Goal: Task Accomplishment & Management: Use online tool/utility

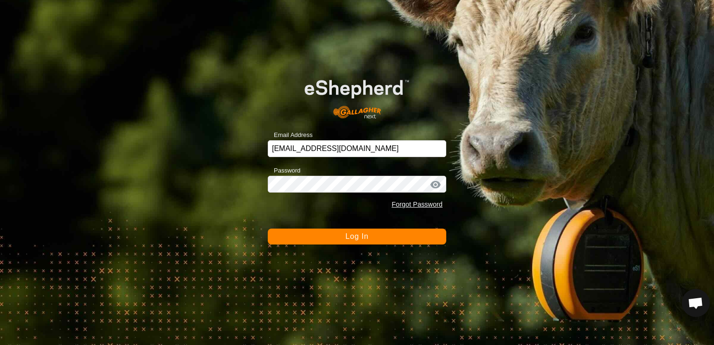
click at [386, 240] on button "Log In" at bounding box center [357, 237] width 179 height 16
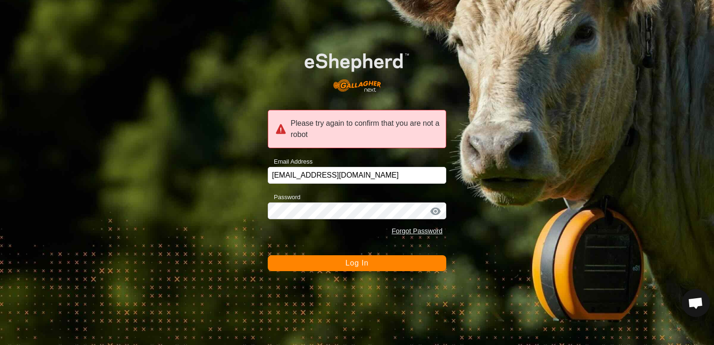
click at [335, 262] on button "Log In" at bounding box center [357, 263] width 179 height 16
click at [399, 265] on button "Log In" at bounding box center [357, 263] width 179 height 16
click at [325, 260] on button "Log In" at bounding box center [357, 263] width 179 height 16
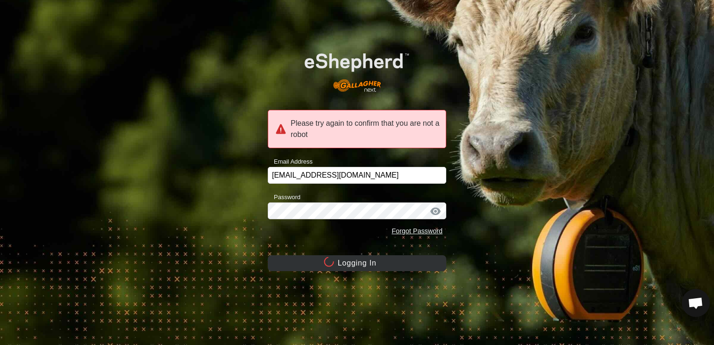
click at [325, 260] on circle at bounding box center [329, 262] width 12 height 12
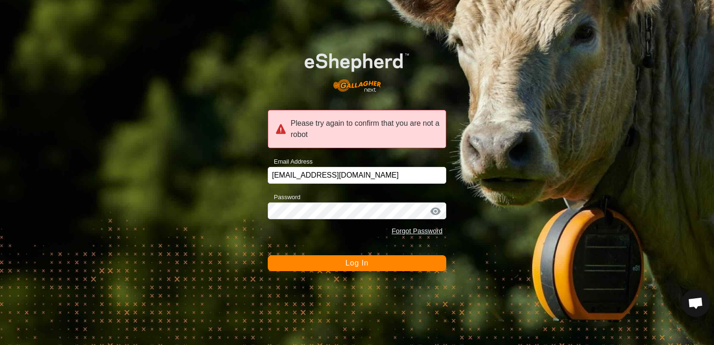
click at [327, 259] on button "Log In" at bounding box center [357, 263] width 179 height 16
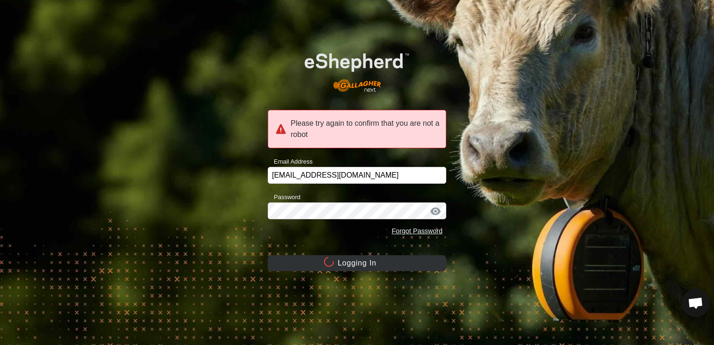
click at [327, 259] on circle at bounding box center [329, 262] width 12 height 12
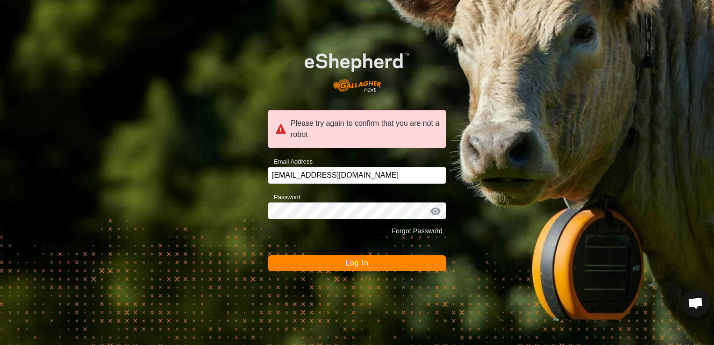
drag, startPoint x: 327, startPoint y: 259, endPoint x: 405, endPoint y: 150, distance: 134.8
click at [405, 150] on form "Please try again to confirm that you are not a robot Email Address gt5779b@gmai…" at bounding box center [357, 154] width 179 height 233
click at [407, 129] on div "Please try again to confirm that you are not a robot" at bounding box center [357, 129] width 179 height 38
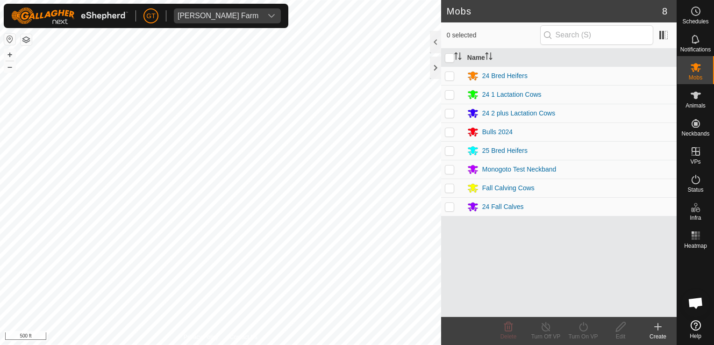
click at [454, 180] on div "Mobs 8 0 selected Name 24 Bred Heifers 24 1 Lactation Cows 24 2 plus Lactation …" at bounding box center [338, 172] width 677 height 345
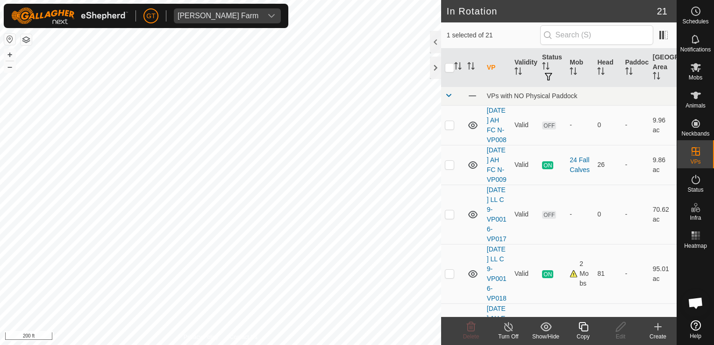
click at [582, 327] on icon at bounding box center [583, 326] width 9 height 9
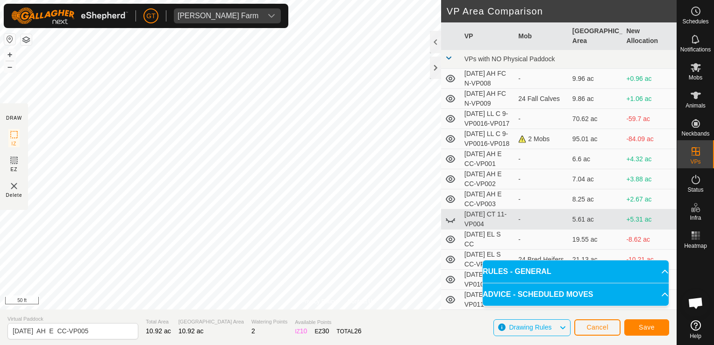
click at [316, 343] on div "Privacy Policy Contact Us Type: Inclusion Zone undefined Animal + – ⇧ i 50 ft D…" at bounding box center [338, 172] width 677 height 345
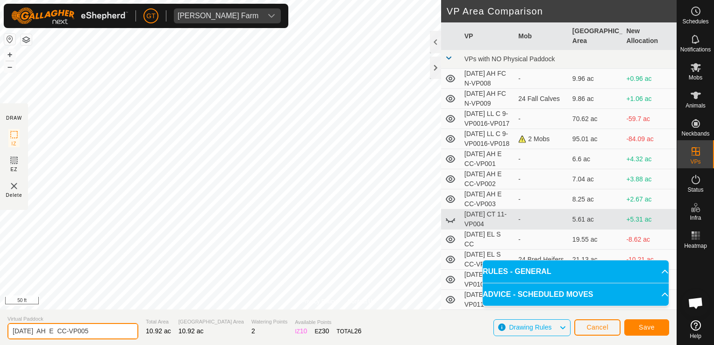
click at [105, 335] on input "[DATE] AH E CC-VP005" at bounding box center [72, 331] width 131 height 16
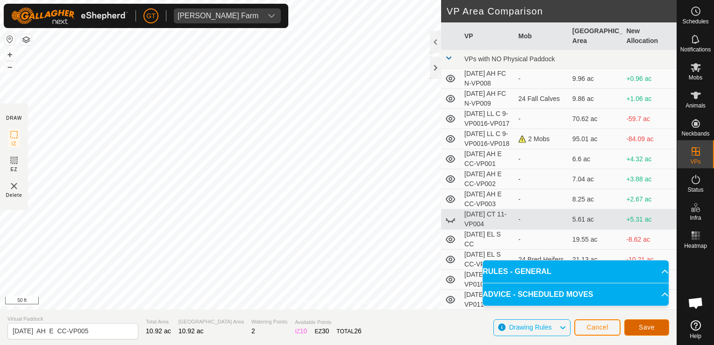
click at [647, 330] on span "Save" at bounding box center [647, 326] width 16 height 7
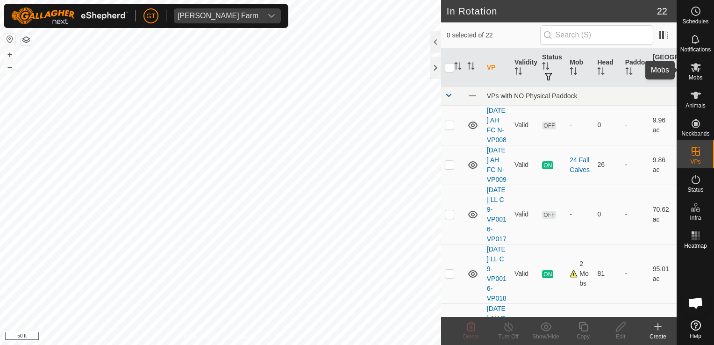
click at [698, 67] on icon at bounding box center [695, 67] width 11 height 11
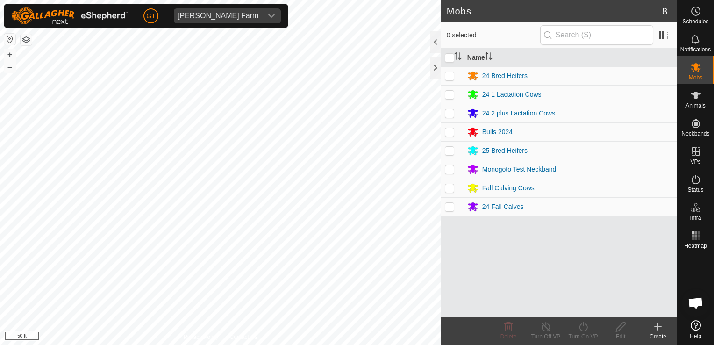
click at [447, 187] on p-checkbox at bounding box center [449, 187] width 9 height 7
checkbox input "true"
click at [587, 328] on icon at bounding box center [583, 326] width 8 height 9
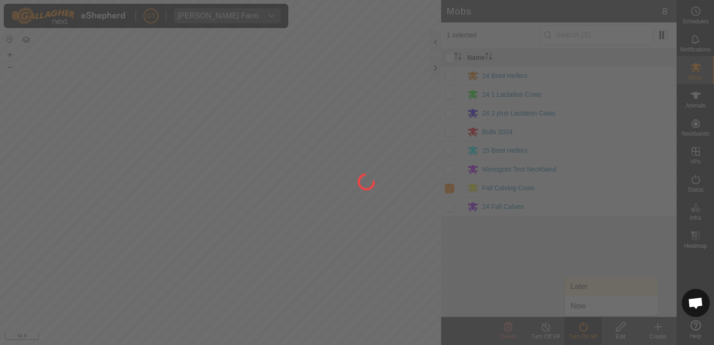
click at [606, 288] on div at bounding box center [357, 172] width 714 height 345
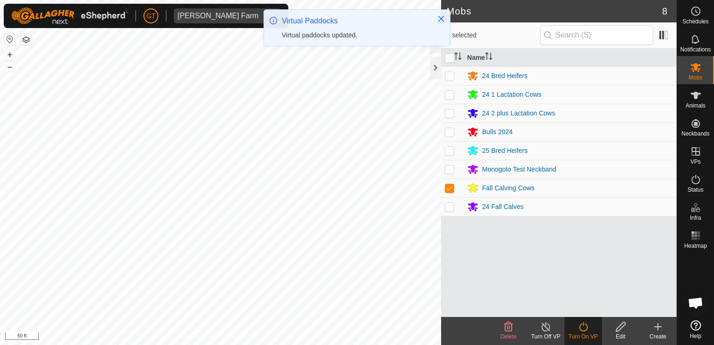
click at [591, 325] on turn-on-svg-icon at bounding box center [583, 326] width 37 height 11
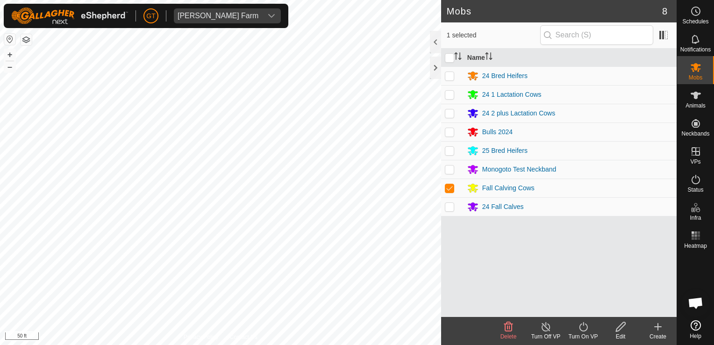
click at [581, 326] on icon at bounding box center [584, 326] width 12 height 11
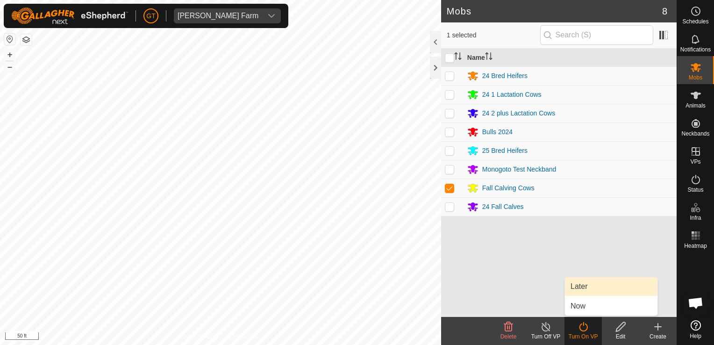
click at [603, 288] on link "Later" at bounding box center [611, 286] width 93 height 19
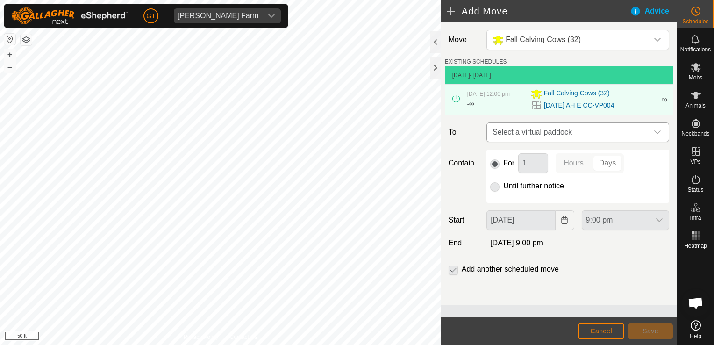
click at [661, 128] on div "dropdown trigger" at bounding box center [657, 132] width 19 height 19
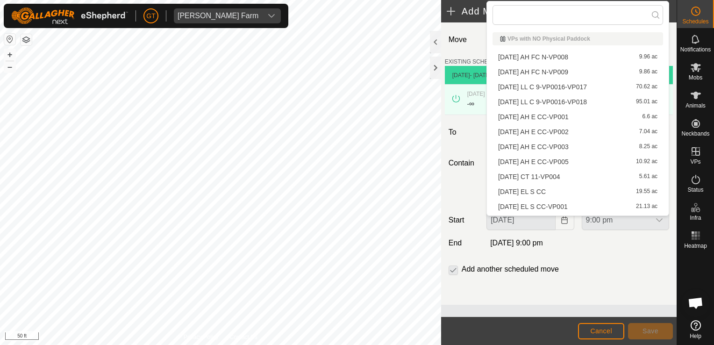
click at [596, 162] on li "[DATE] AH E CC-VP005 10.92 ac" at bounding box center [578, 162] width 171 height 14
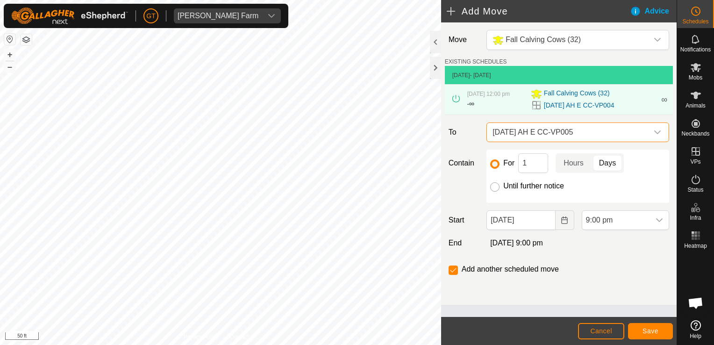
click at [493, 188] on input "Until further notice" at bounding box center [494, 186] width 9 height 9
radio input "true"
checkbox input "false"
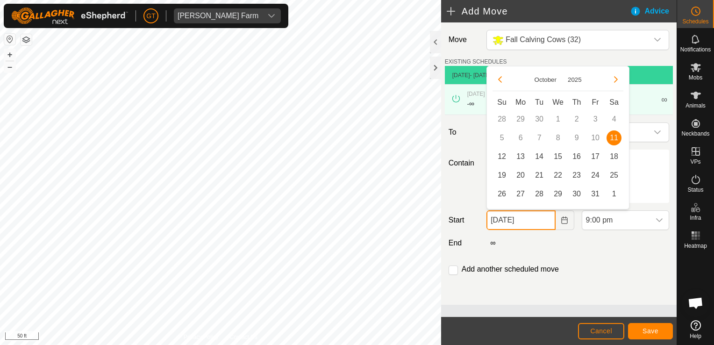
click at [546, 222] on input "[DATE]" at bounding box center [521, 220] width 69 height 20
drag, startPoint x: 501, startPoint y: 155, endPoint x: 581, endPoint y: 188, distance: 86.1
click at [502, 155] on span "12" at bounding box center [502, 156] width 15 height 15
type input "[DATE]"
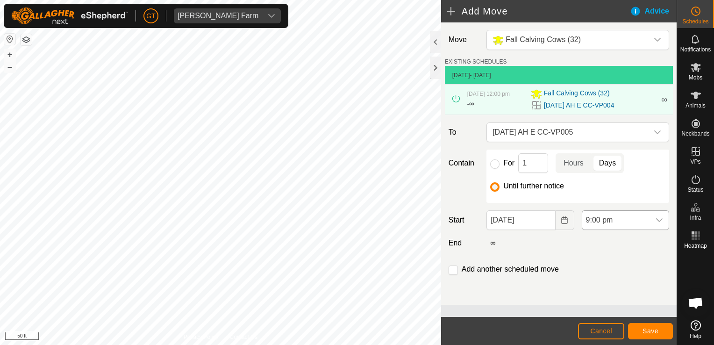
click at [661, 221] on icon "dropdown trigger" at bounding box center [659, 219] width 7 height 7
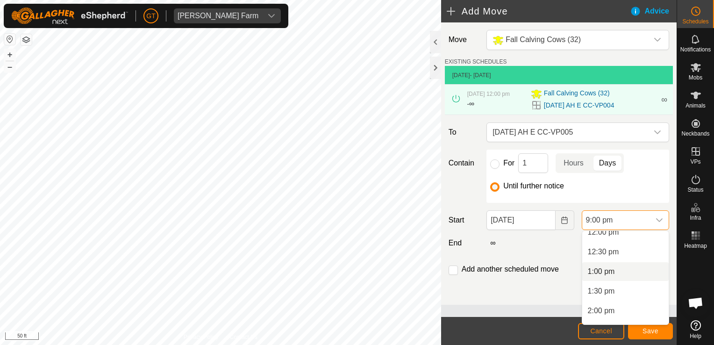
scroll to position [464, 0]
click at [634, 248] on li "12:00 pm" at bounding box center [625, 247] width 86 height 19
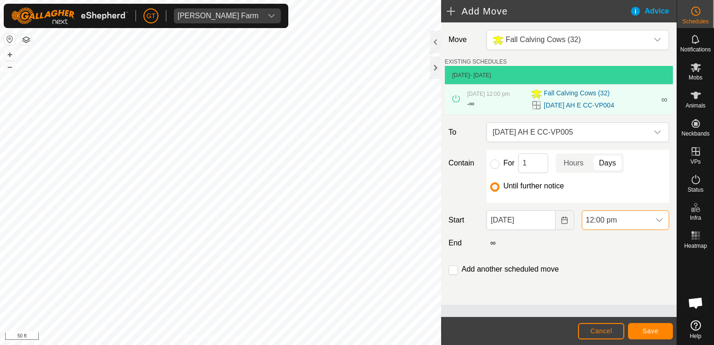
scroll to position [750, 0]
click at [653, 330] on span "Save" at bounding box center [651, 330] width 16 height 7
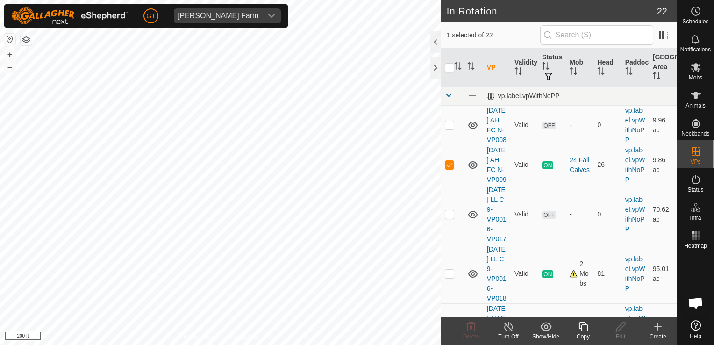
click at [587, 330] on icon at bounding box center [583, 326] width 9 height 9
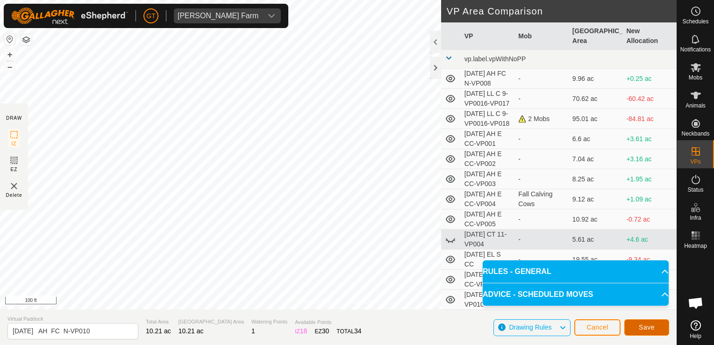
click at [652, 330] on span "Save" at bounding box center [647, 326] width 16 height 7
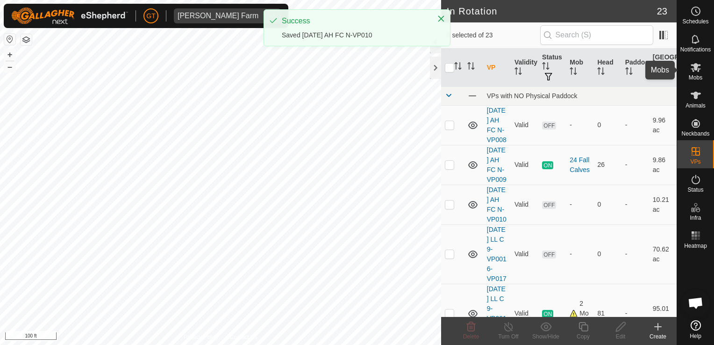
click at [697, 71] on icon at bounding box center [696, 67] width 10 height 9
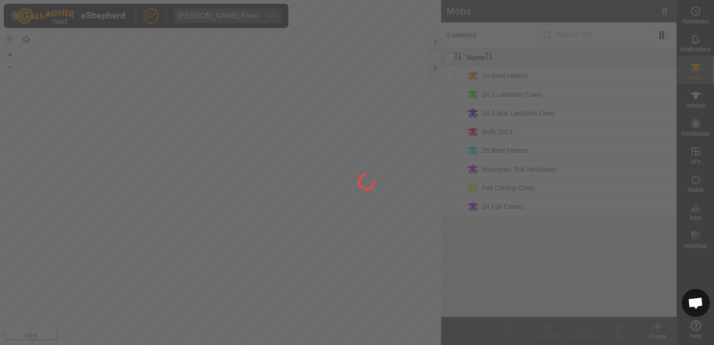
click at [452, 207] on div at bounding box center [357, 172] width 714 height 345
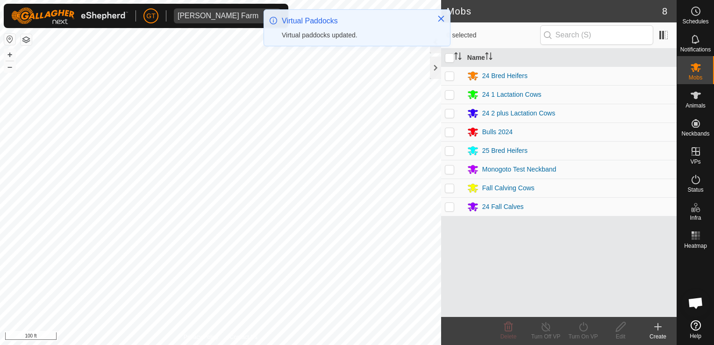
click at [452, 205] on p-checkbox at bounding box center [449, 206] width 9 height 7
checkbox input "true"
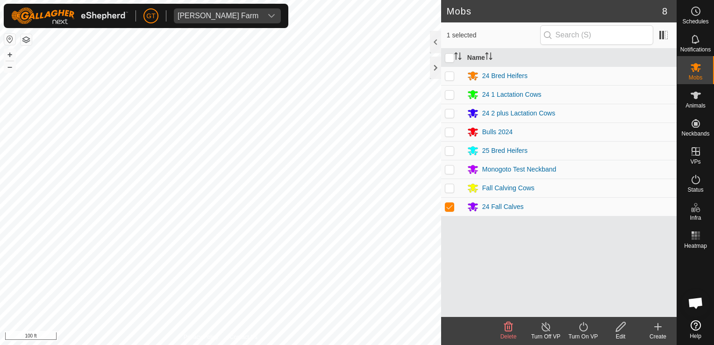
click at [580, 325] on icon at bounding box center [583, 326] width 8 height 9
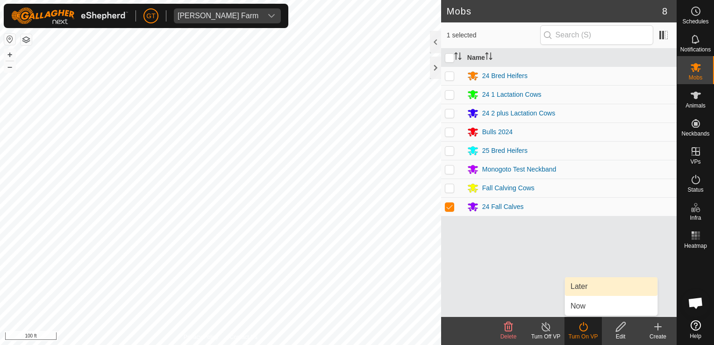
click at [590, 289] on link "Later" at bounding box center [611, 286] width 93 height 19
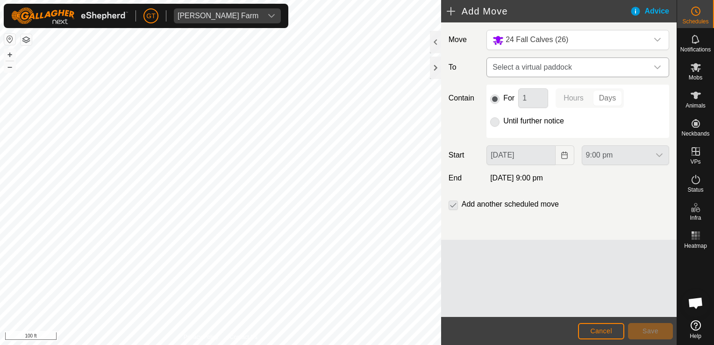
click at [660, 66] on icon "dropdown trigger" at bounding box center [657, 67] width 7 height 4
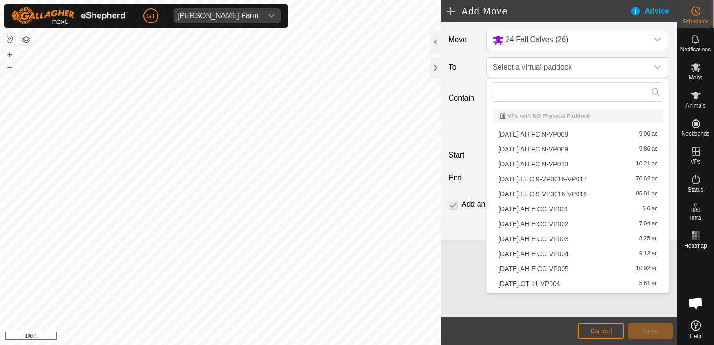
click at [605, 160] on li "[DATE] AH FC N-VP010 10.21 ac" at bounding box center [578, 164] width 171 height 14
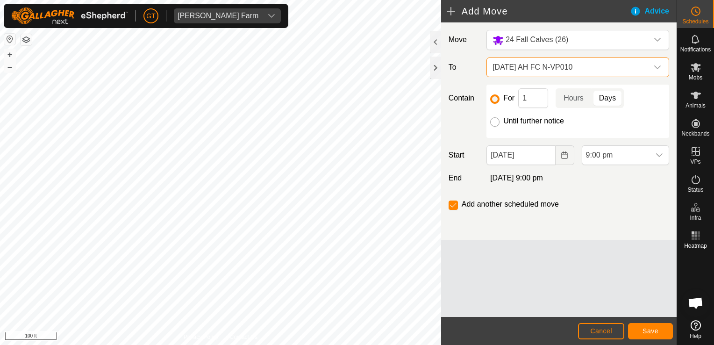
click at [496, 120] on input "Until further notice" at bounding box center [494, 121] width 9 height 9
radio input "true"
checkbox input "false"
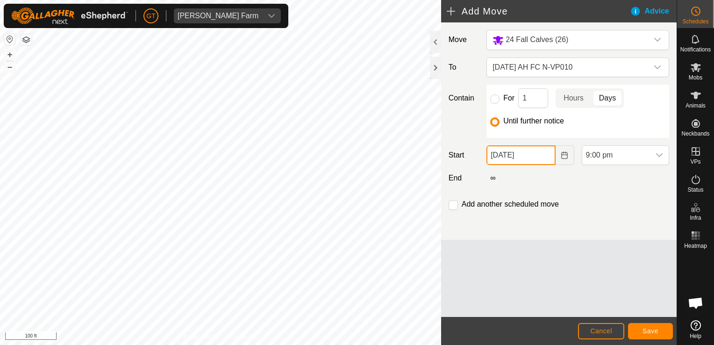
click at [551, 153] on input "[DATE]" at bounding box center [521, 155] width 69 height 20
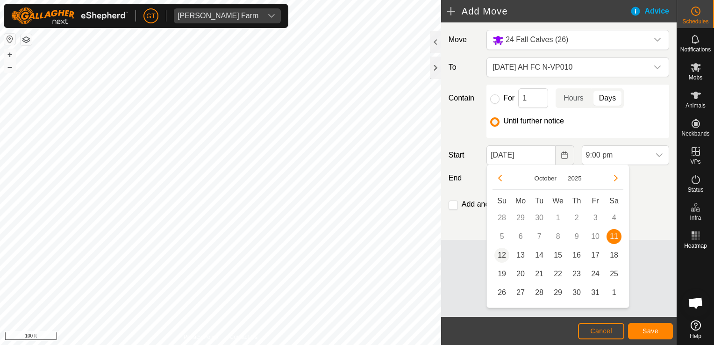
click at [505, 254] on span "12" at bounding box center [502, 255] width 15 height 15
type input "[DATE]"
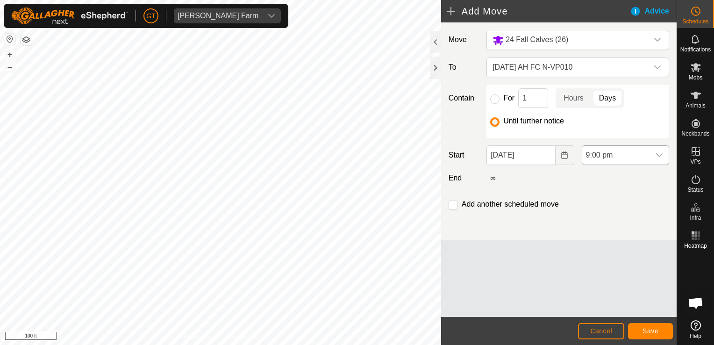
click at [660, 152] on icon "dropdown trigger" at bounding box center [659, 154] width 7 height 7
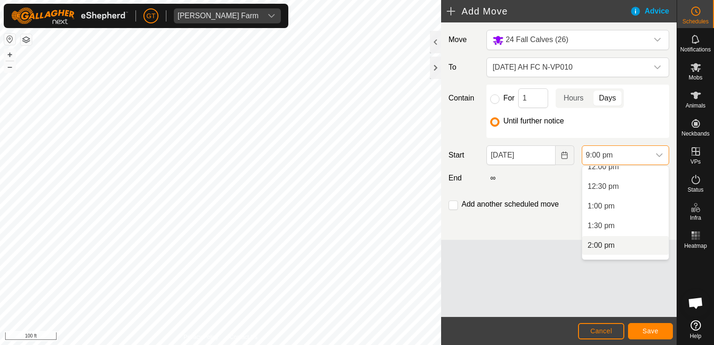
scroll to position [466, 0]
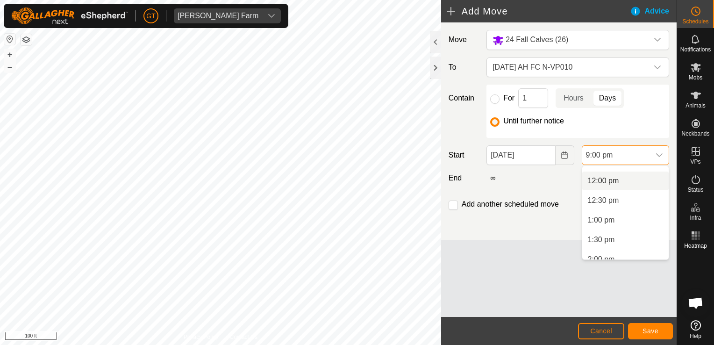
click at [637, 184] on li "12:00 pm" at bounding box center [625, 181] width 86 height 19
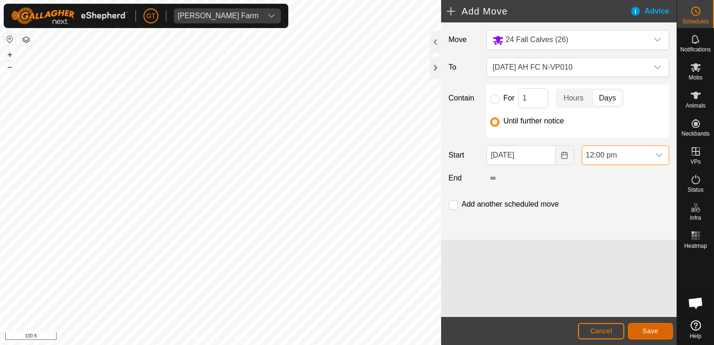
click at [642, 336] on button "Save" at bounding box center [650, 331] width 45 height 16
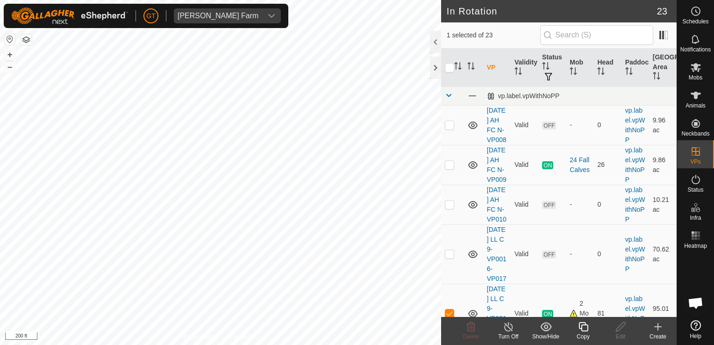
checkbox input "true"
checkbox input "false"
click at [467, 327] on icon at bounding box center [471, 326] width 11 height 11
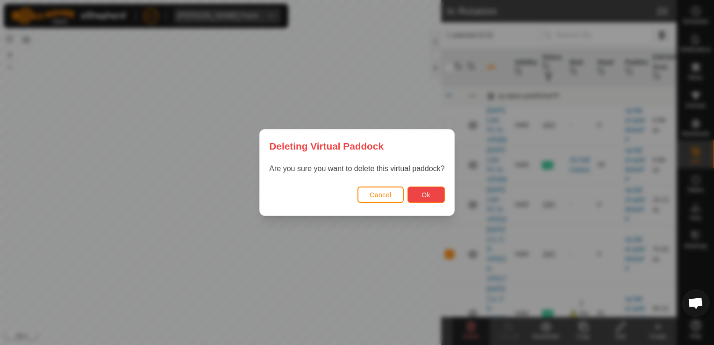
click at [426, 195] on span "Ok" at bounding box center [426, 194] width 9 height 7
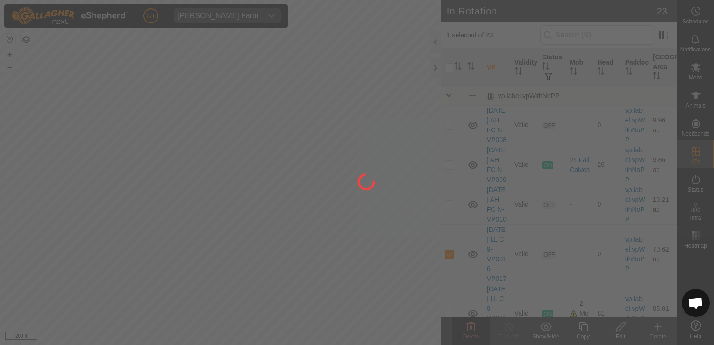
checkbox input "false"
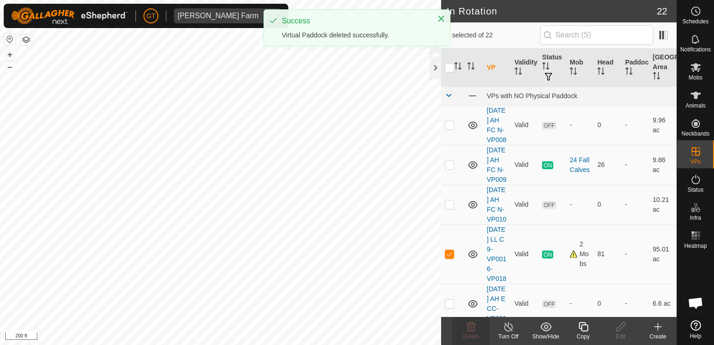
checkbox input "false"
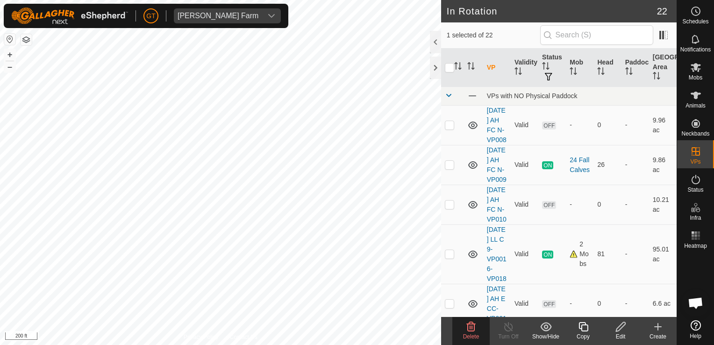
click at [472, 330] on icon at bounding box center [471, 326] width 11 height 11
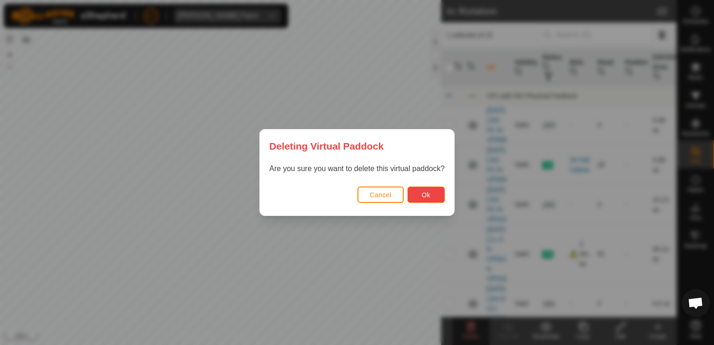
click at [432, 199] on button "Ok" at bounding box center [426, 195] width 37 height 16
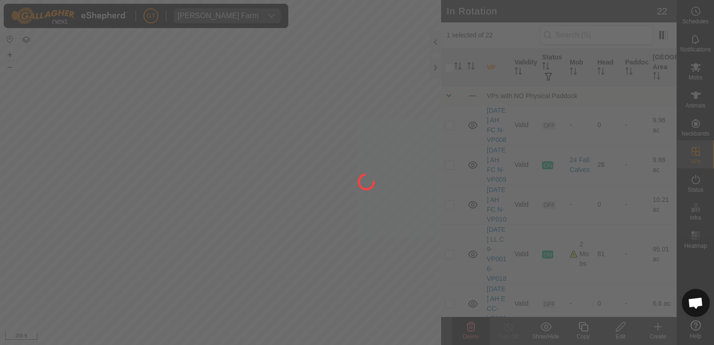
checkbox input "false"
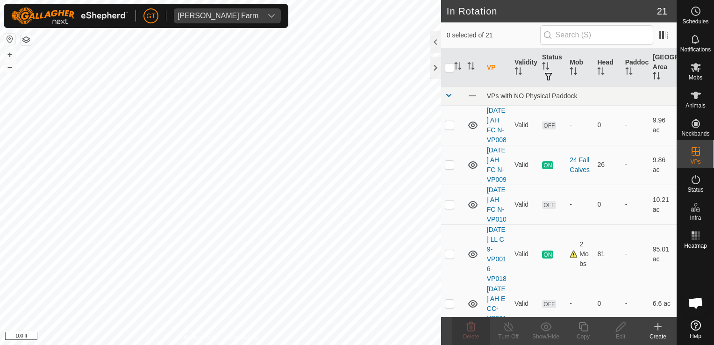
checkbox input "true"
checkbox input "false"
click at [473, 332] on icon at bounding box center [471, 326] width 11 height 11
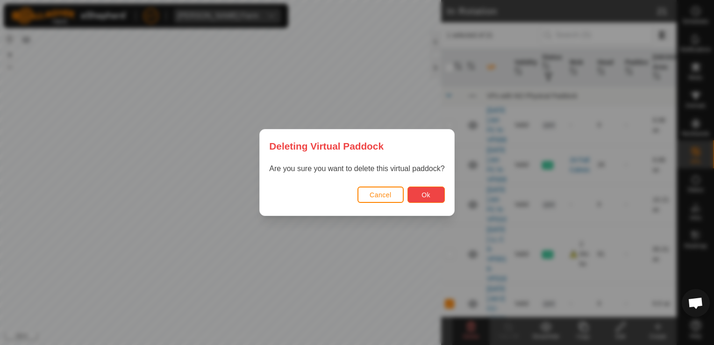
click at [426, 192] on span "Ok" at bounding box center [426, 194] width 9 height 7
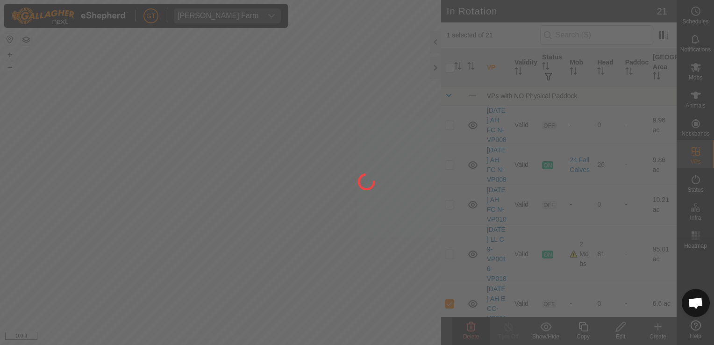
checkbox input "false"
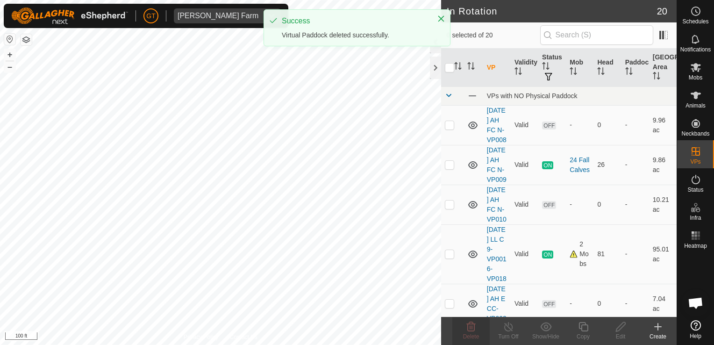
checkbox input "true"
checkbox input "false"
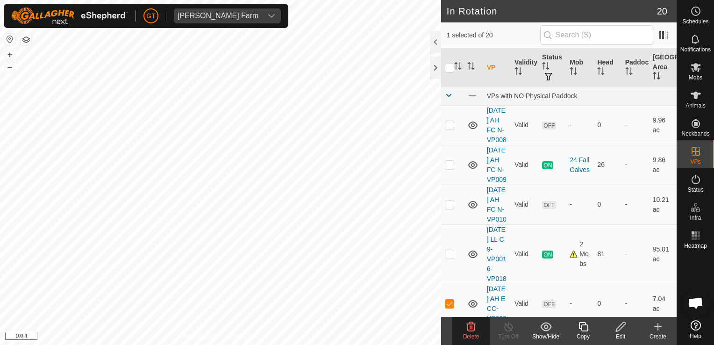
click at [471, 335] on span "Delete" at bounding box center [471, 336] width 16 height 7
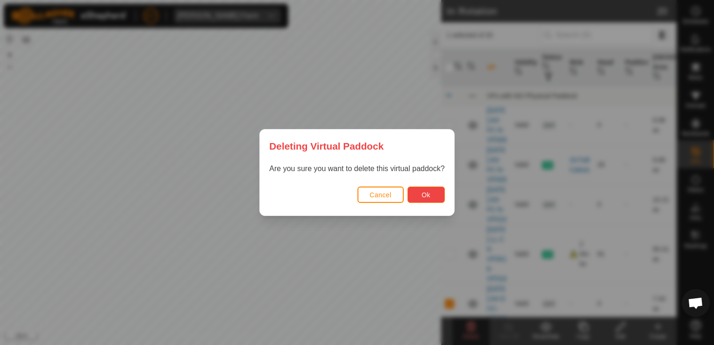
click at [422, 194] on span "Ok" at bounding box center [426, 194] width 9 height 7
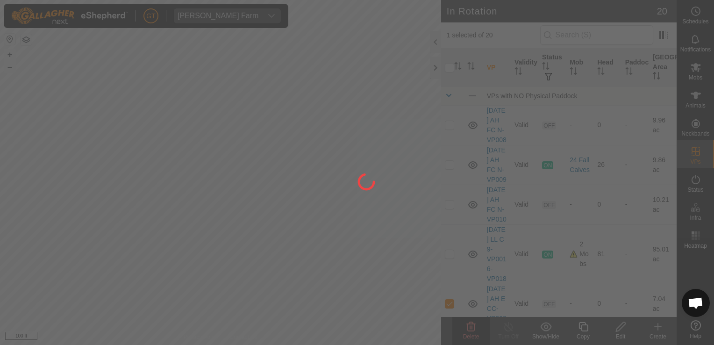
checkbox input "false"
click at [275, 296] on div "[PERSON_NAME] Farm Schedules Notifications Mobs Animals Neckbands VPs Status In…" at bounding box center [357, 172] width 714 height 345
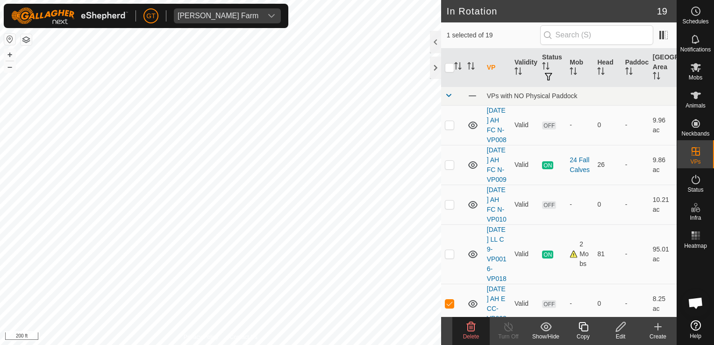
click at [469, 324] on icon at bounding box center [471, 326] width 11 height 11
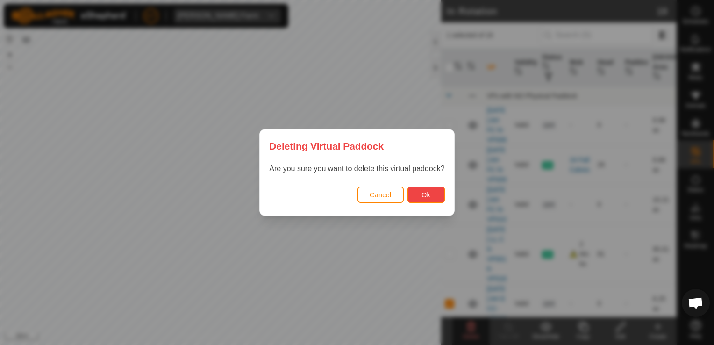
click at [419, 197] on button "Ok" at bounding box center [426, 195] width 37 height 16
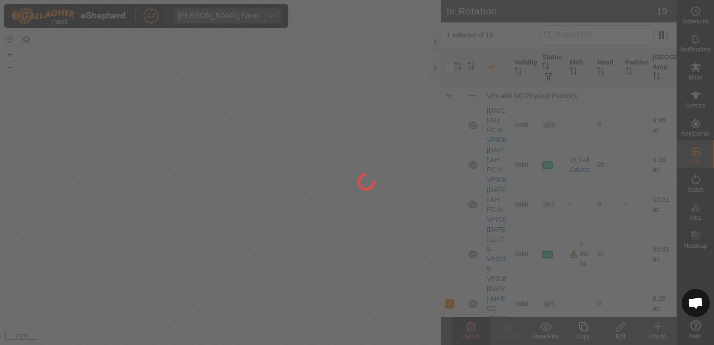
checkbox input "false"
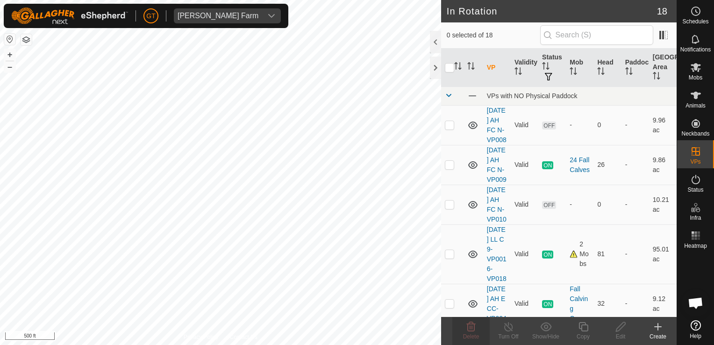
checkbox input "true"
click at [585, 323] on icon at bounding box center [583, 326] width 9 height 9
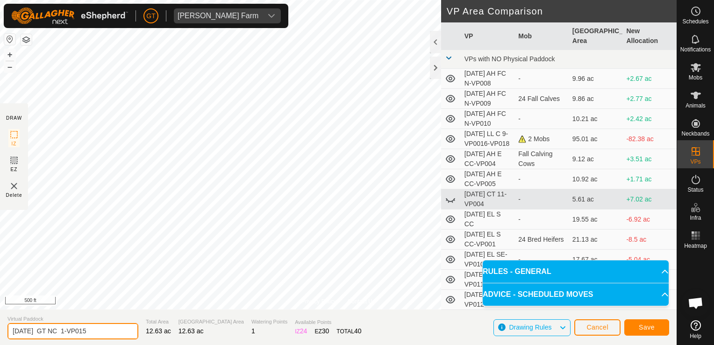
click at [106, 332] on input "[DATE] GT NC 1-VP015" at bounding box center [72, 331] width 131 height 16
type input "[DATE] LS CC 1"
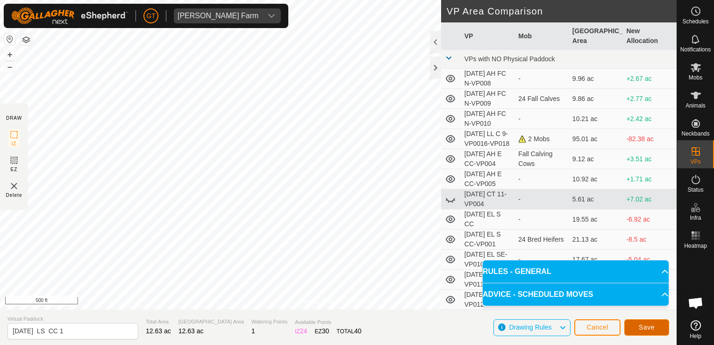
click at [646, 333] on button "Save" at bounding box center [647, 327] width 45 height 16
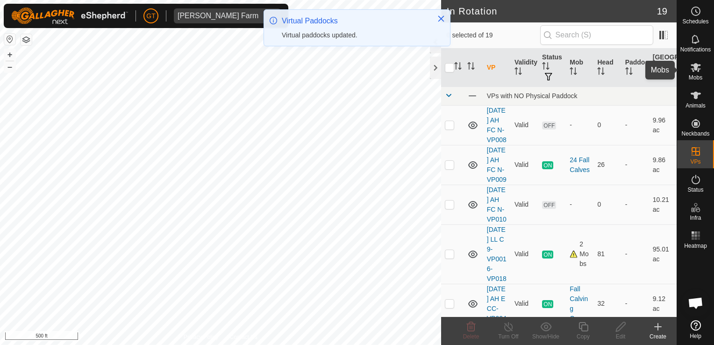
click at [694, 66] on icon at bounding box center [696, 67] width 10 height 9
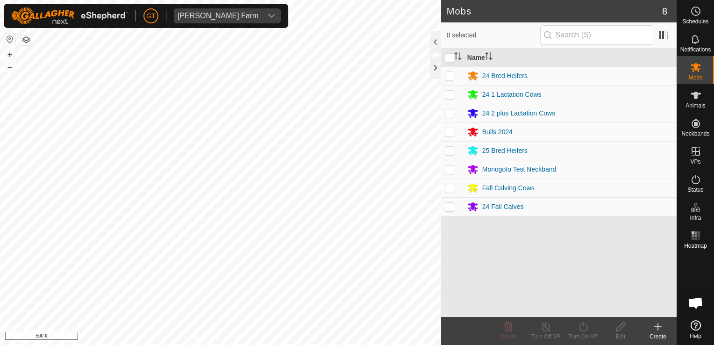
click at [452, 150] on p-checkbox at bounding box center [449, 150] width 9 height 7
checkbox input "true"
click at [586, 326] on icon at bounding box center [584, 326] width 12 height 11
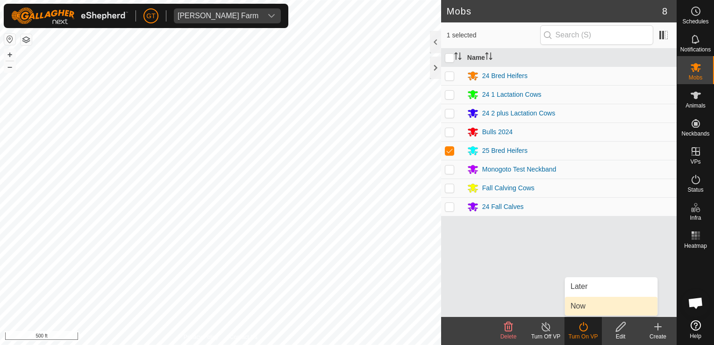
click at [585, 308] on link "Now" at bounding box center [611, 306] width 93 height 19
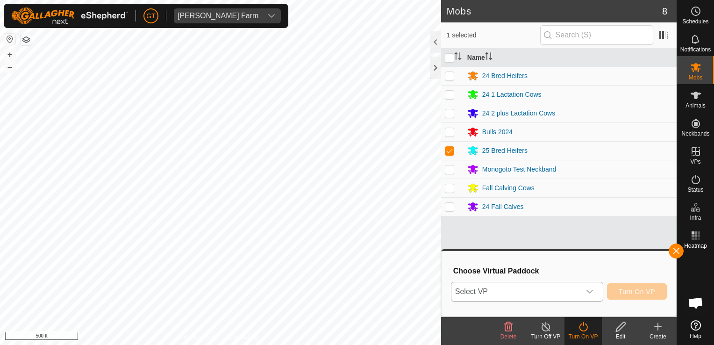
click at [590, 289] on icon "dropdown trigger" at bounding box center [589, 291] width 7 height 7
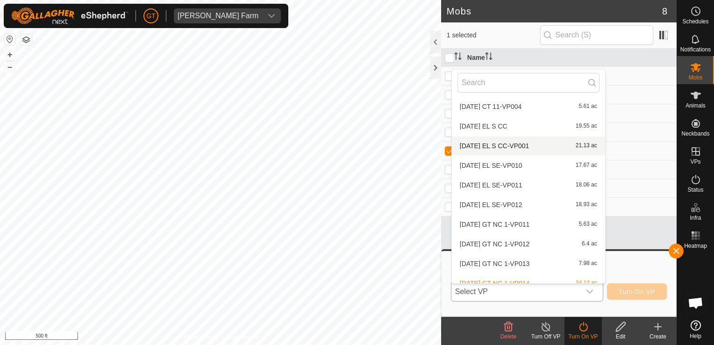
scroll to position [187, 0]
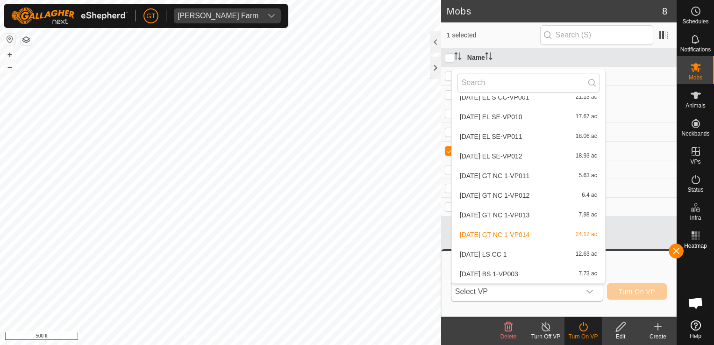
click at [497, 252] on li "[DATE] LS CC 1 12.63 ac" at bounding box center [528, 254] width 153 height 19
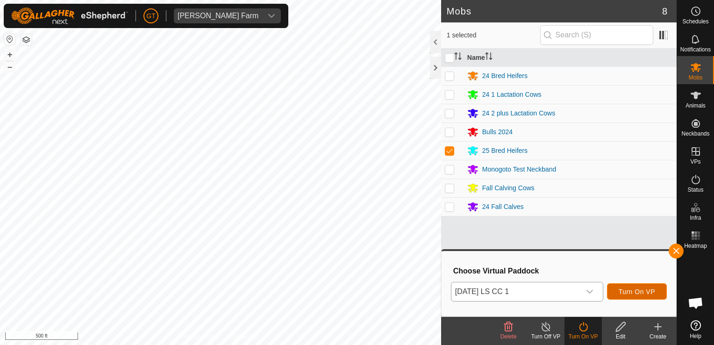
click at [629, 293] on span "Turn On VP" at bounding box center [637, 291] width 36 height 7
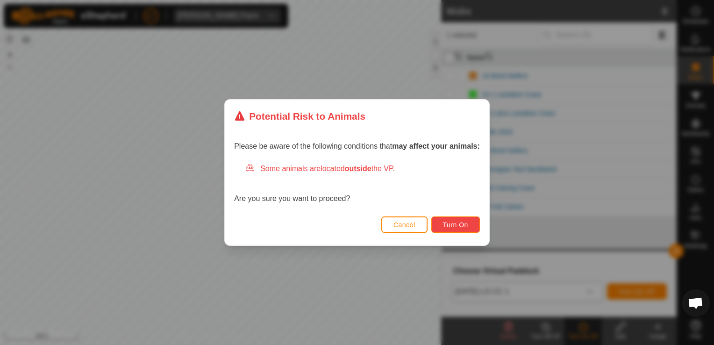
click at [465, 230] on button "Turn On" at bounding box center [455, 224] width 49 height 16
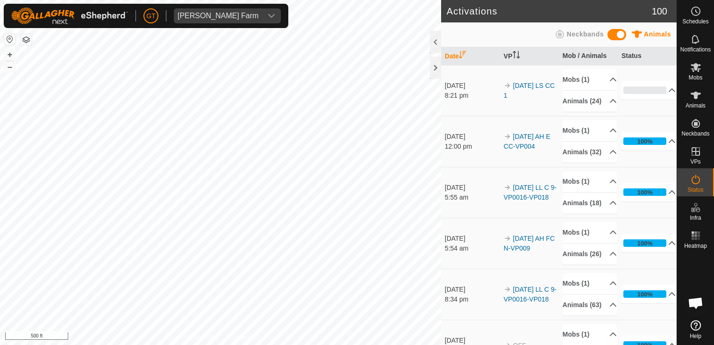
click at [285, 345] on html "[PERSON_NAME] Farm Schedules Notifications Mobs Animals Neckbands VPs Status In…" at bounding box center [357, 172] width 714 height 345
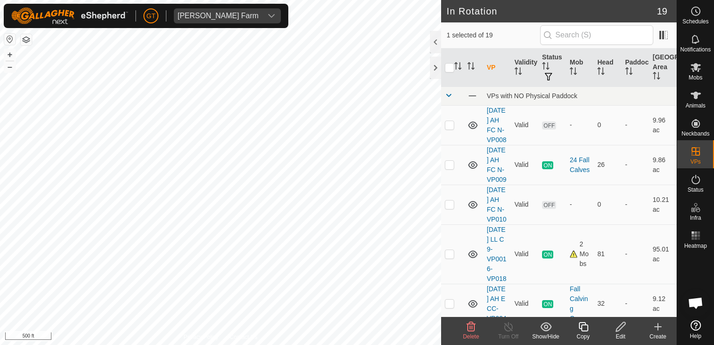
click at [469, 327] on icon at bounding box center [471, 326] width 11 height 11
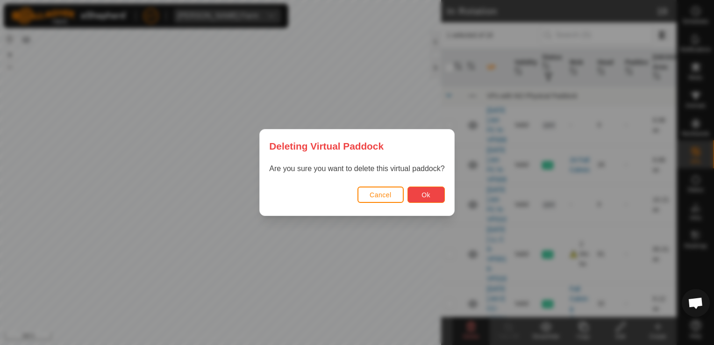
click at [430, 187] on button "Ok" at bounding box center [426, 195] width 37 height 16
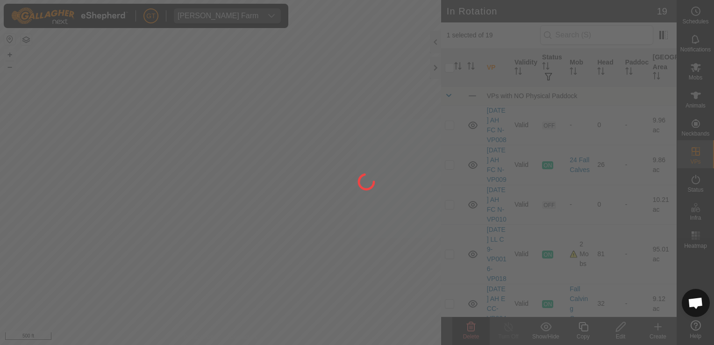
checkbox input "false"
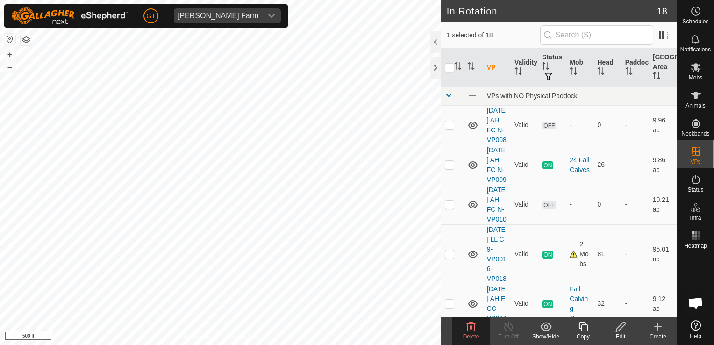
click at [468, 337] on span "Delete" at bounding box center [471, 336] width 16 height 7
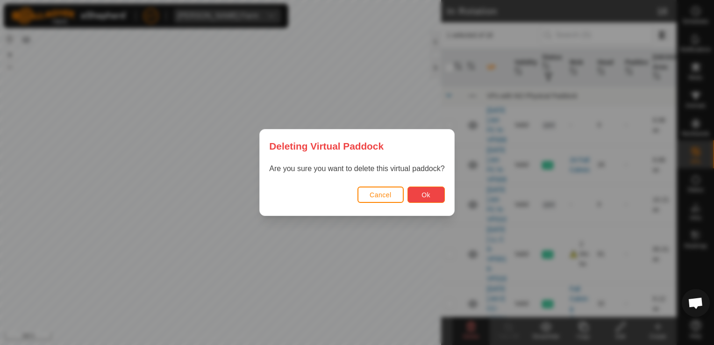
click at [418, 194] on button "Ok" at bounding box center [426, 195] width 37 height 16
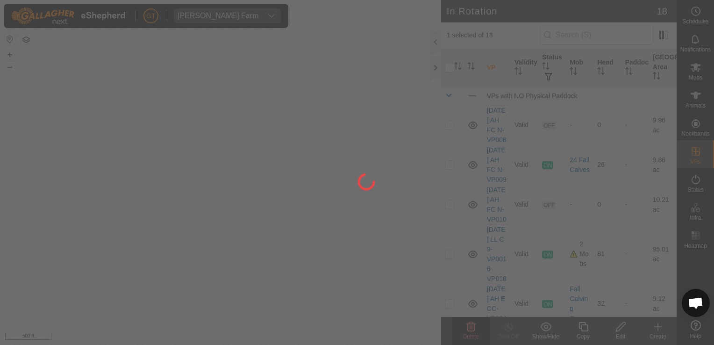
checkbox input "false"
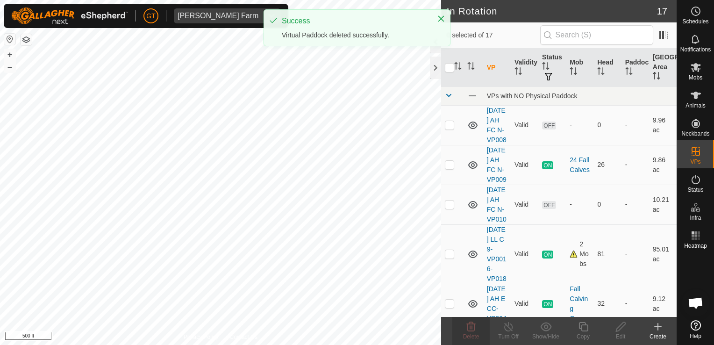
checkbox input "true"
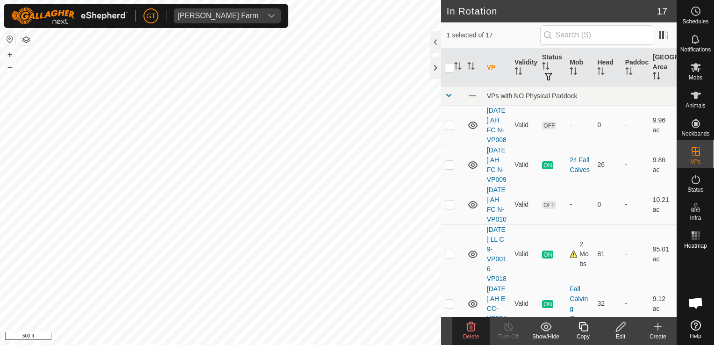
click at [466, 334] on span "Delete" at bounding box center [471, 336] width 16 height 7
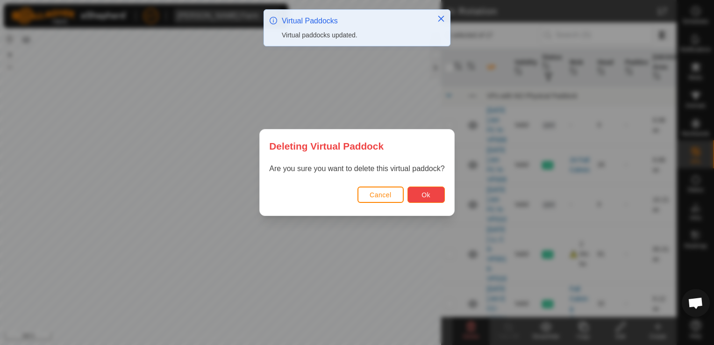
click at [439, 193] on button "Ok" at bounding box center [426, 195] width 37 height 16
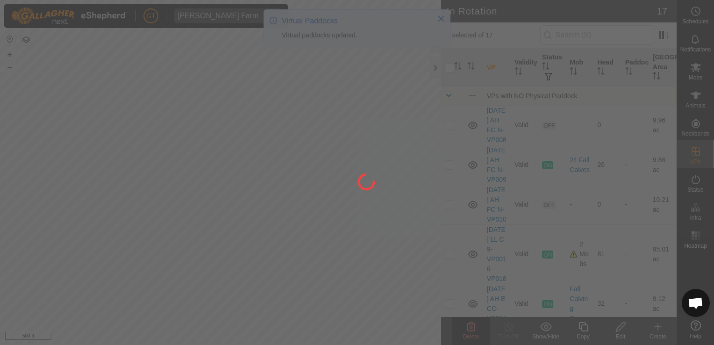
checkbox input "false"
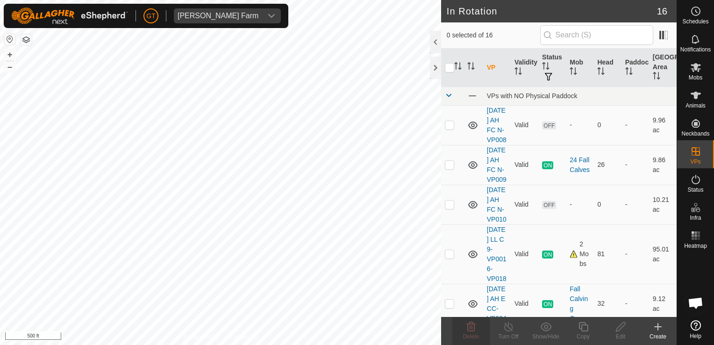
drag, startPoint x: 327, startPoint y: 261, endPoint x: 91, endPoint y: 369, distance: 259.4
click at [91, 345] on html "[PERSON_NAME] Farm Schedules Notifications Mobs Animals Neckbands VPs Status In…" at bounding box center [357, 172] width 714 height 345
checkbox input "false"
click at [471, 327] on icon at bounding box center [471, 326] width 11 height 11
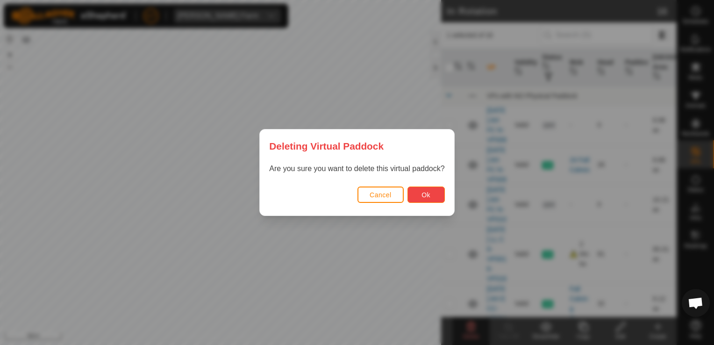
click at [428, 197] on span "Ok" at bounding box center [426, 194] width 9 height 7
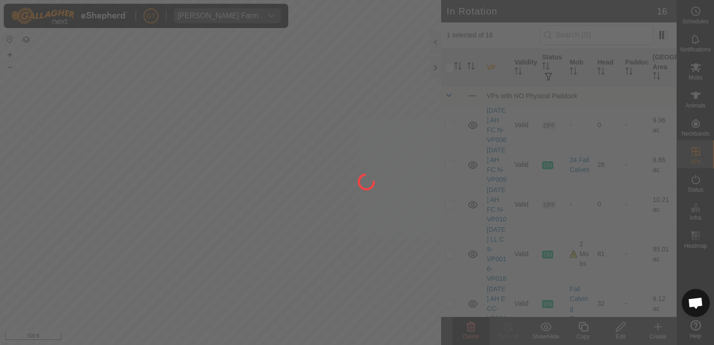
checkbox input "false"
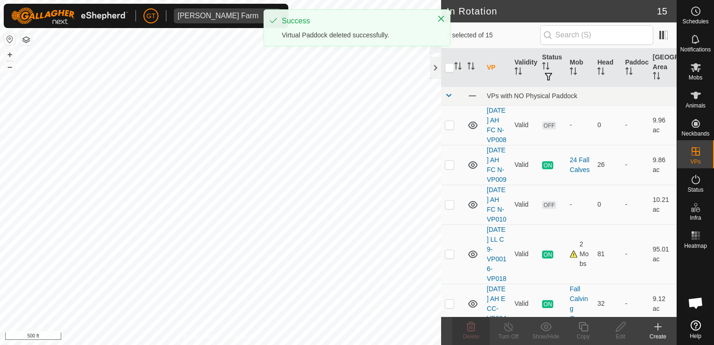
checkbox input "true"
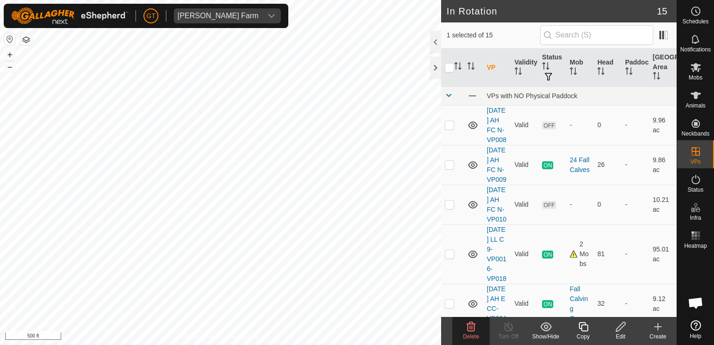
click at [471, 328] on icon at bounding box center [471, 326] width 11 height 11
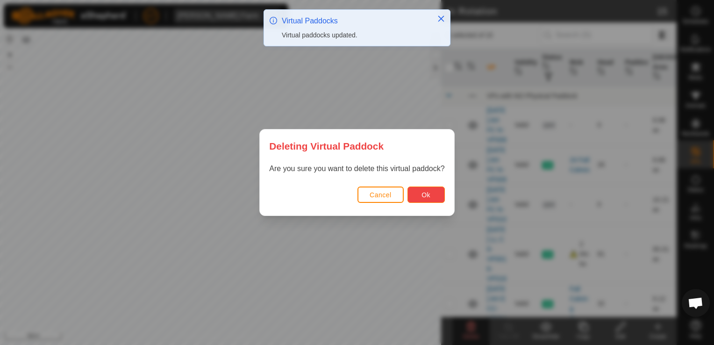
click at [431, 192] on button "Ok" at bounding box center [426, 195] width 37 height 16
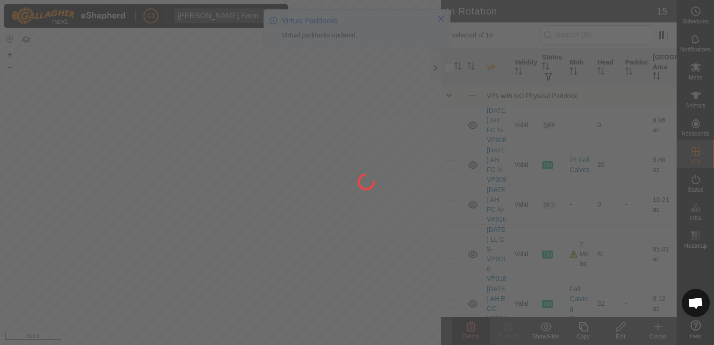
checkbox input "false"
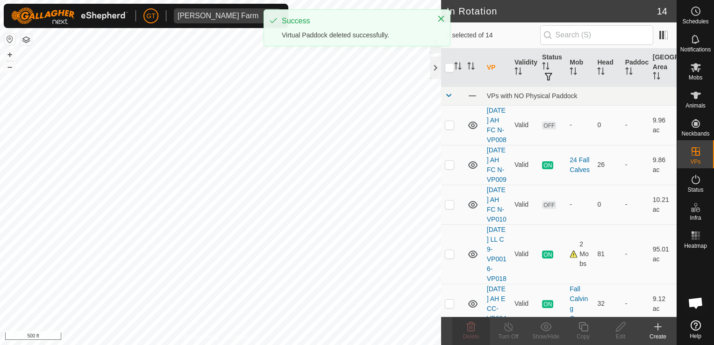
checkbox input "true"
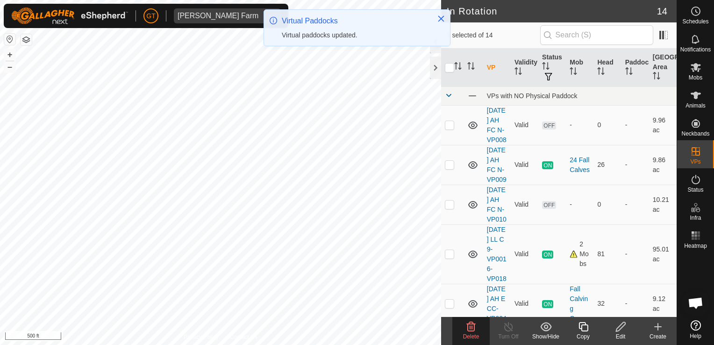
click at [474, 327] on icon at bounding box center [471, 326] width 11 height 11
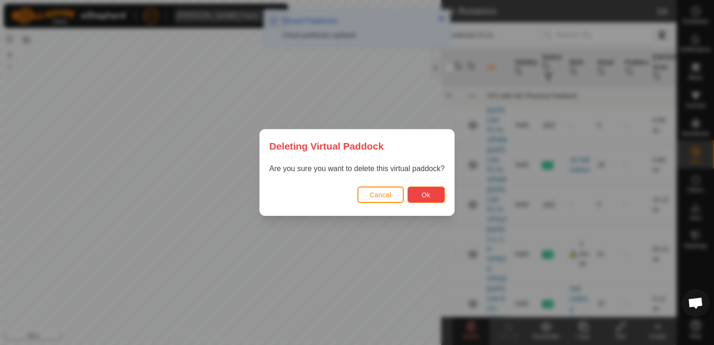
click at [426, 196] on span "Ok" at bounding box center [426, 194] width 9 height 7
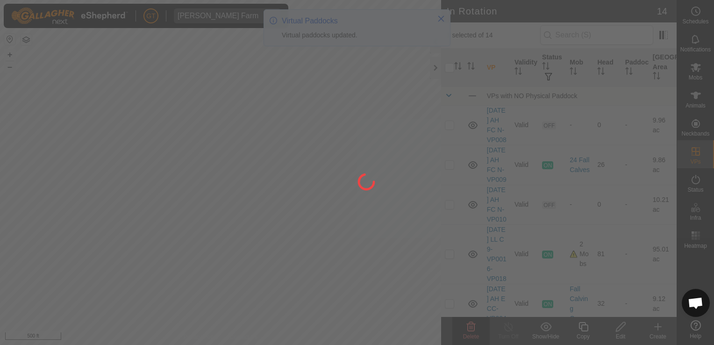
checkbox input "false"
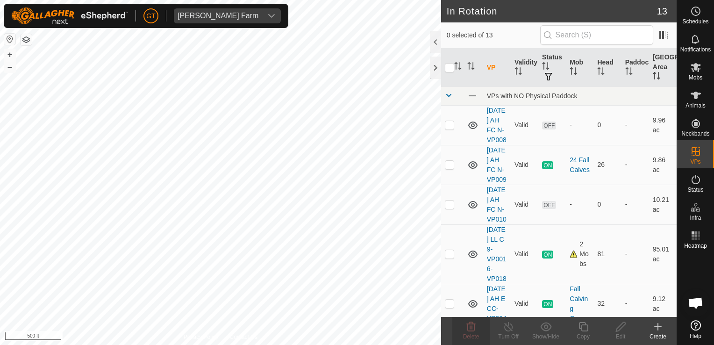
checkbox input "true"
click at [467, 325] on icon at bounding box center [471, 326] width 9 height 9
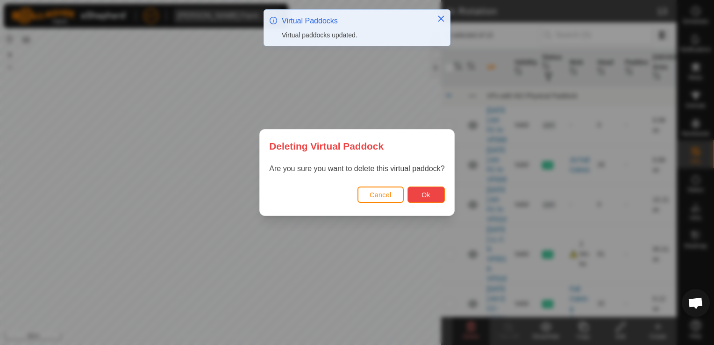
click at [427, 194] on span "Ok" at bounding box center [426, 194] width 9 height 7
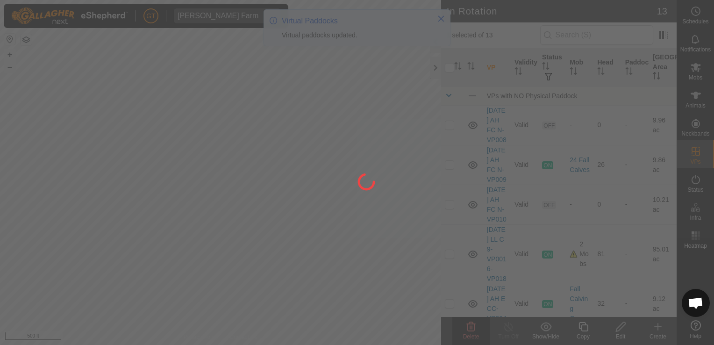
checkbox input "false"
checkbox input "true"
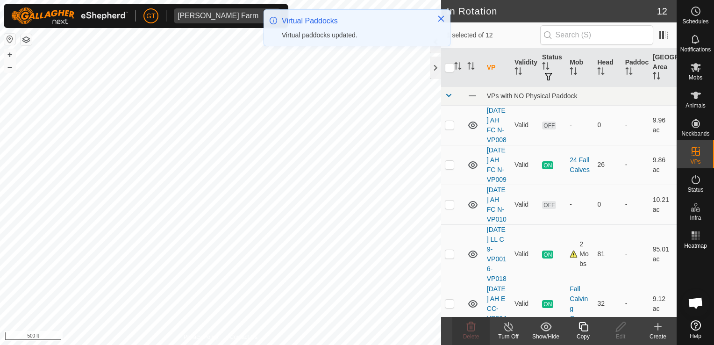
click at [585, 330] on icon at bounding box center [584, 326] width 12 height 11
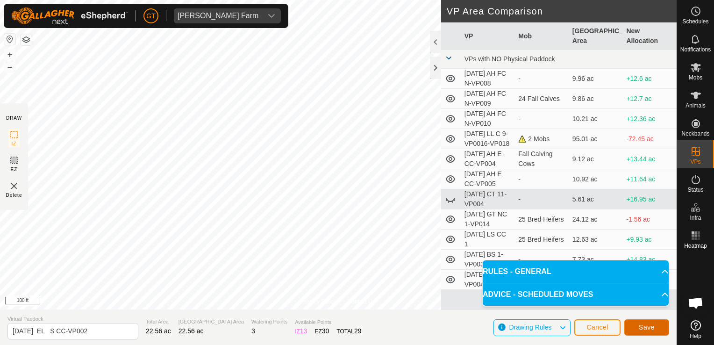
click at [650, 332] on button "Save" at bounding box center [647, 327] width 45 height 16
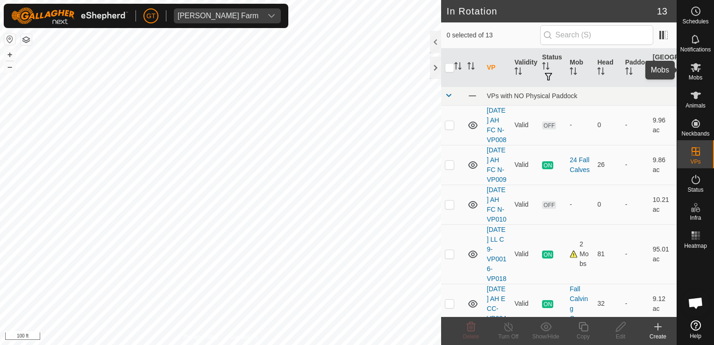
click at [694, 63] on icon at bounding box center [695, 67] width 11 height 11
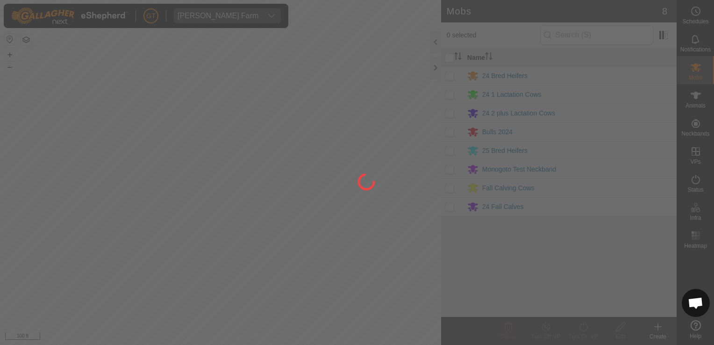
click at [452, 75] on div at bounding box center [357, 172] width 714 height 345
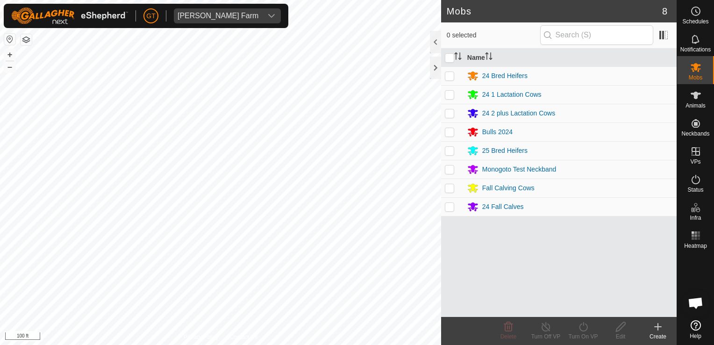
click at [448, 79] on p-checkbox at bounding box center [449, 75] width 9 height 7
checkbox input "true"
click at [585, 326] on icon at bounding box center [584, 326] width 12 height 11
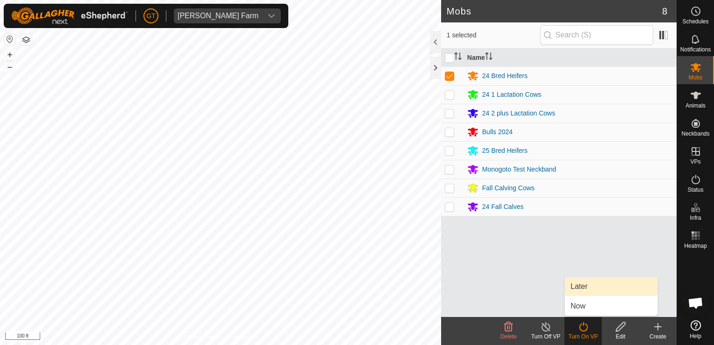
click at [589, 290] on link "Later" at bounding box center [611, 286] width 93 height 19
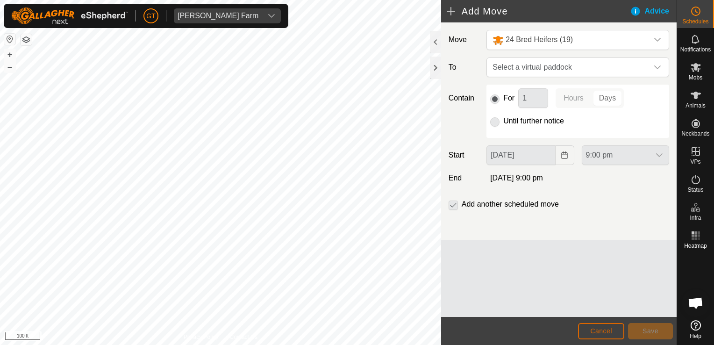
click at [596, 334] on span "Cancel" at bounding box center [601, 330] width 22 height 7
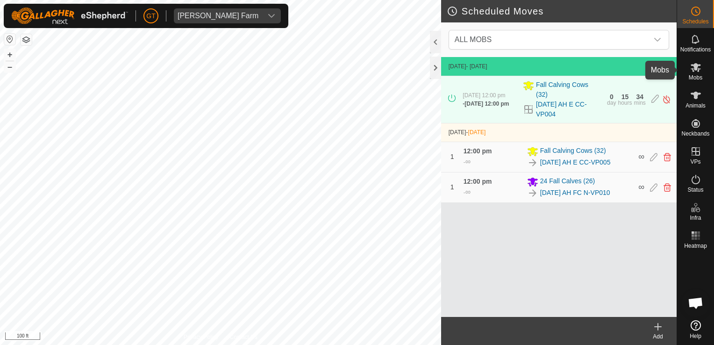
click at [692, 70] on icon at bounding box center [696, 67] width 10 height 9
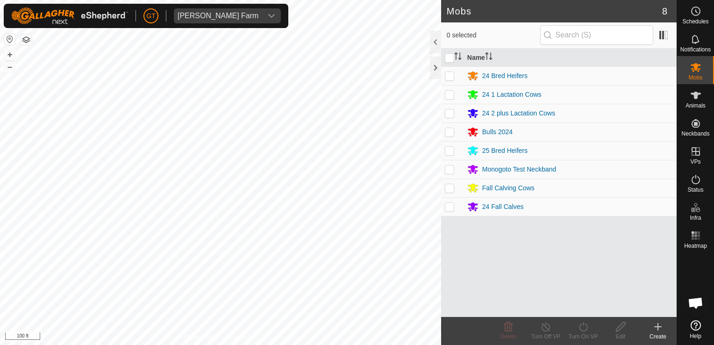
click at [451, 74] on p-checkbox at bounding box center [449, 75] width 9 height 7
checkbox input "true"
click at [580, 326] on icon at bounding box center [583, 326] width 8 height 9
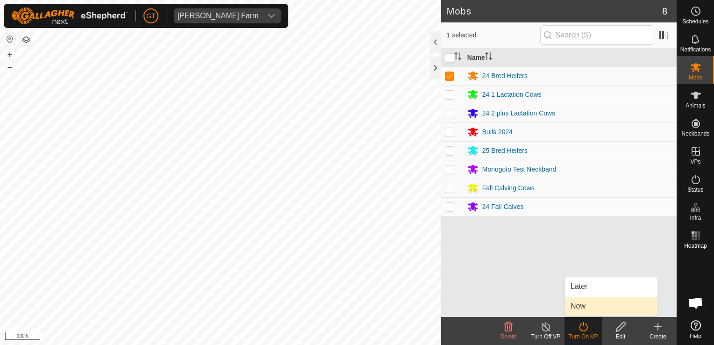
click at [585, 309] on link "Now" at bounding box center [611, 306] width 93 height 19
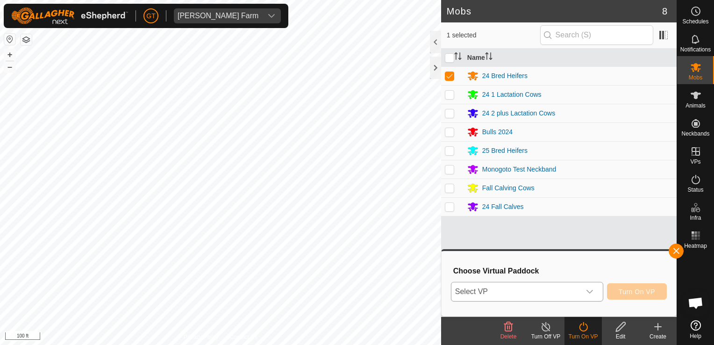
click at [593, 291] on icon "dropdown trigger" at bounding box center [590, 292] width 7 height 4
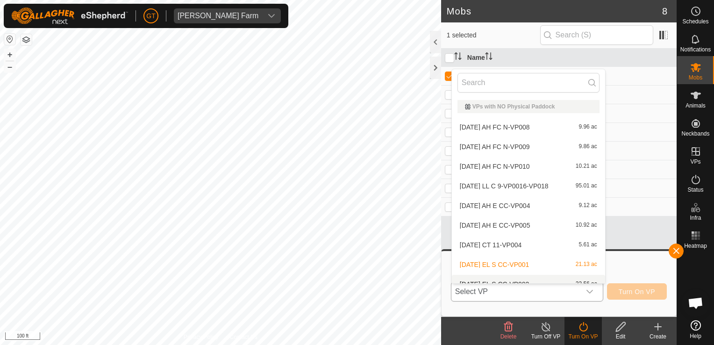
scroll to position [10, 0]
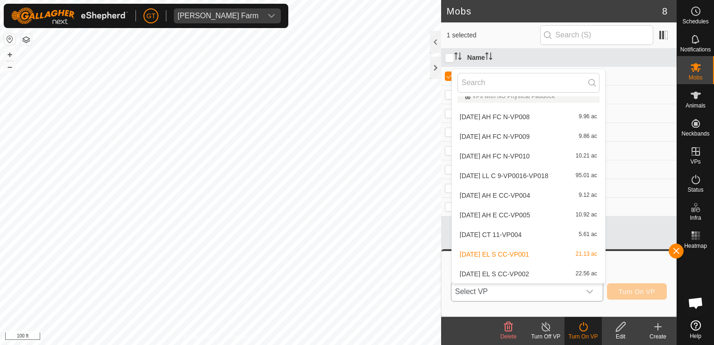
click at [536, 272] on li "[DATE] EL S CC-VP002 22.56 ac" at bounding box center [528, 274] width 153 height 19
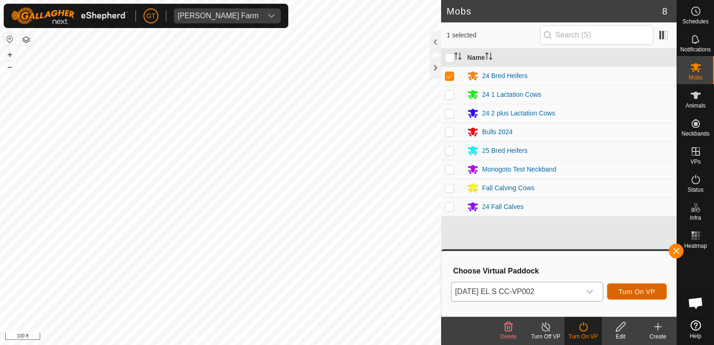
click at [639, 290] on span "Turn On VP" at bounding box center [637, 291] width 36 height 7
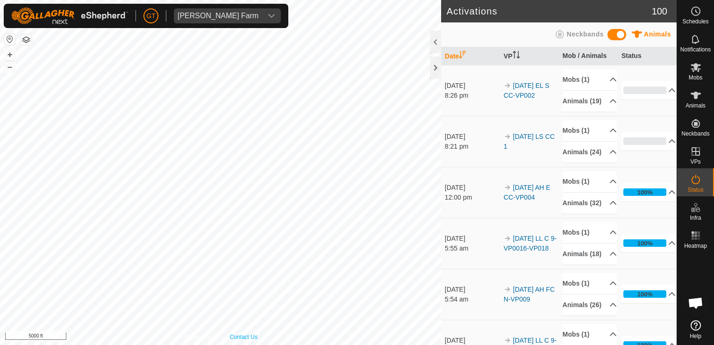
click at [241, 345] on html "[PERSON_NAME] Farm Schedules Notifications Mobs Animals Neckbands VPs Status In…" at bounding box center [357, 172] width 714 height 345
click at [203, 345] on html "[PERSON_NAME] Farm Schedules Notifications Mobs Animals Neckbands VPs Status In…" at bounding box center [357, 172] width 714 height 345
click at [197, 345] on html "[PERSON_NAME] Farm Schedules Notifications Mobs Animals Neckbands VPs Status In…" at bounding box center [357, 172] width 714 height 345
